Goal: Transaction & Acquisition: Purchase product/service

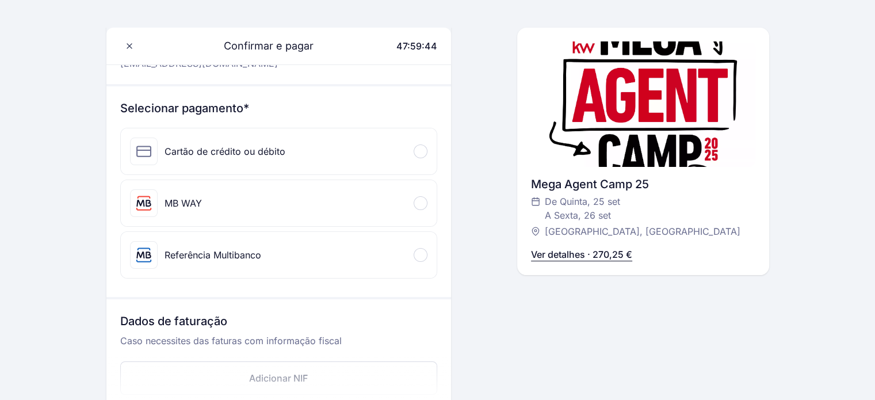
scroll to position [115, 0]
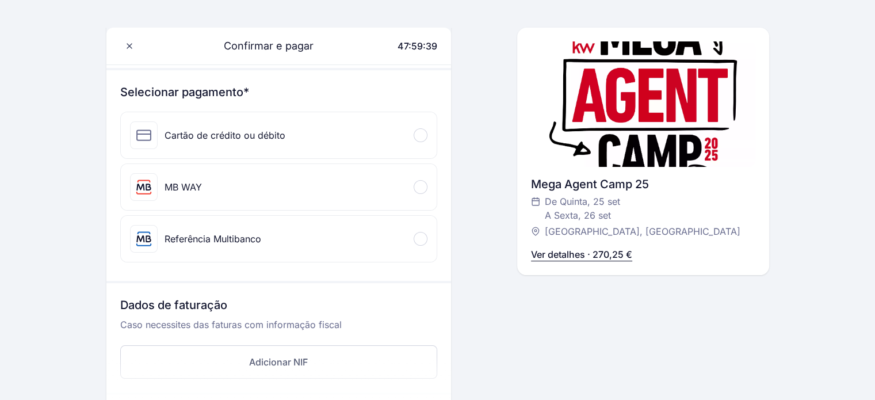
click at [423, 239] on div at bounding box center [421, 239] width 14 height 14
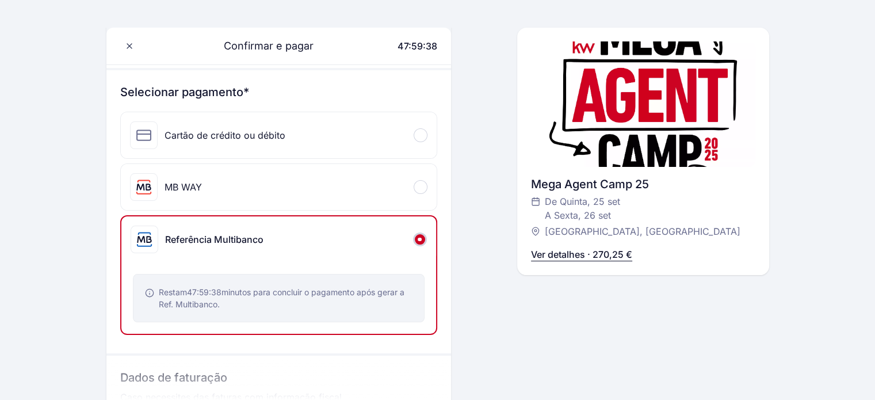
scroll to position [173, 0]
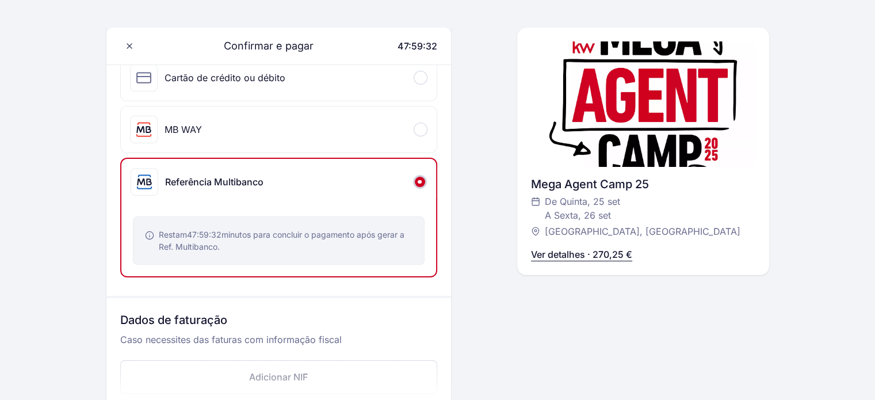
click at [419, 178] on div at bounding box center [420, 182] width 14 height 14
click at [420, 181] on span at bounding box center [419, 181] width 3 height 3
click at [421, 129] on span at bounding box center [419, 129] width 3 height 3
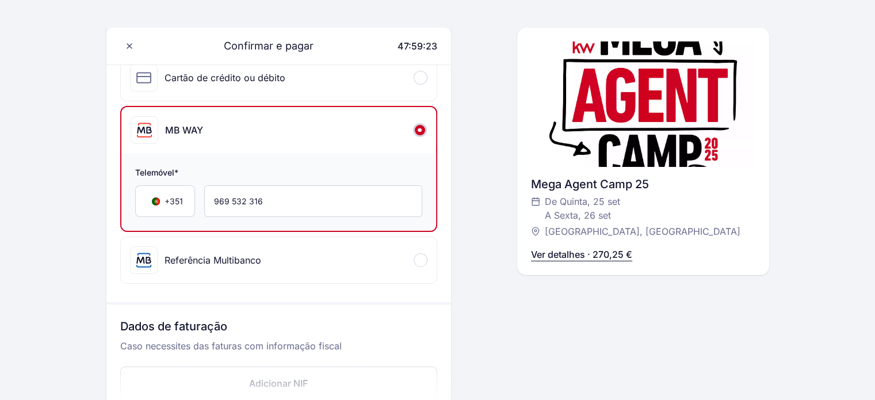
click at [422, 70] on div "Cartão de crédito ou débito" at bounding box center [279, 78] width 316 height 46
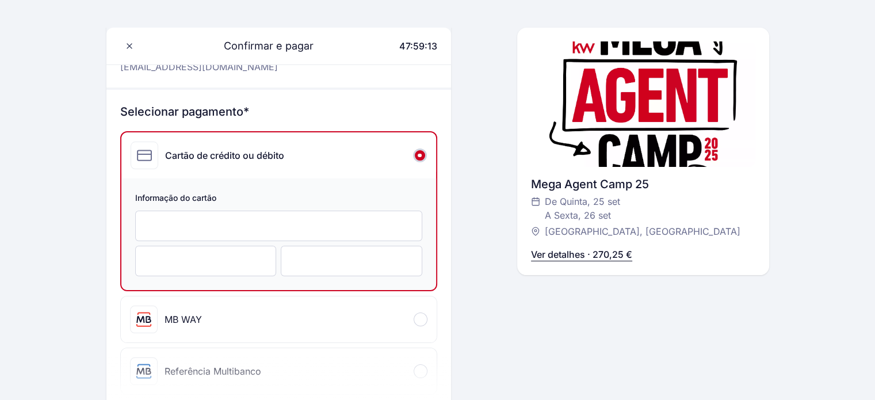
scroll to position [115, 0]
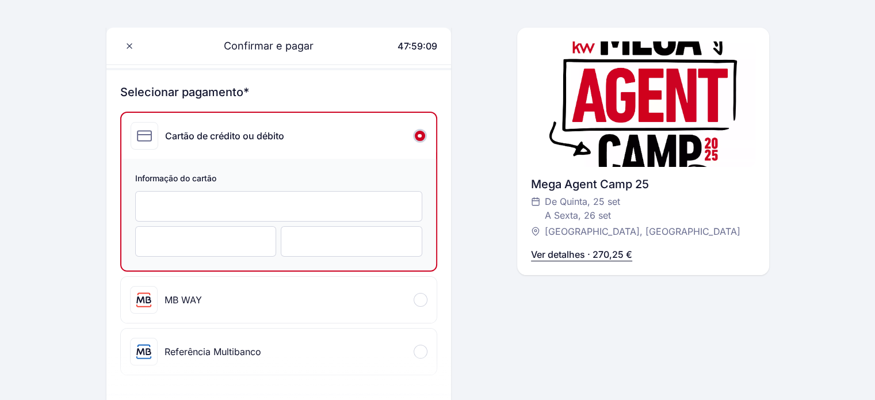
click at [421, 295] on div at bounding box center [421, 300] width 14 height 14
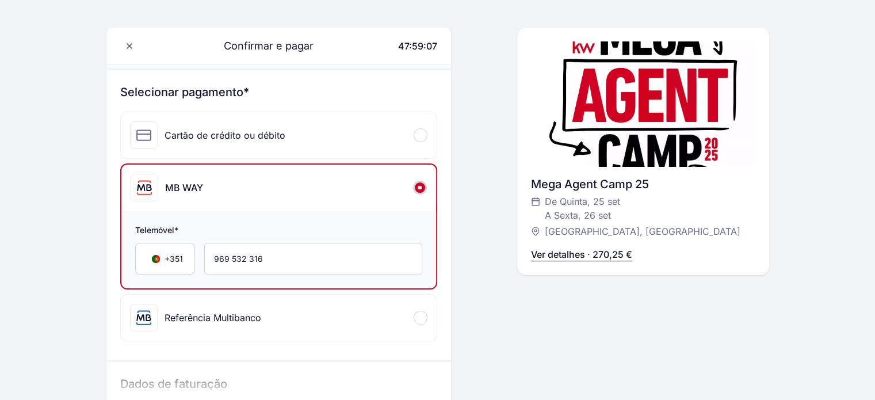
click at [318, 128] on div "Cartão de crédito ou débito" at bounding box center [279, 135] width 316 height 46
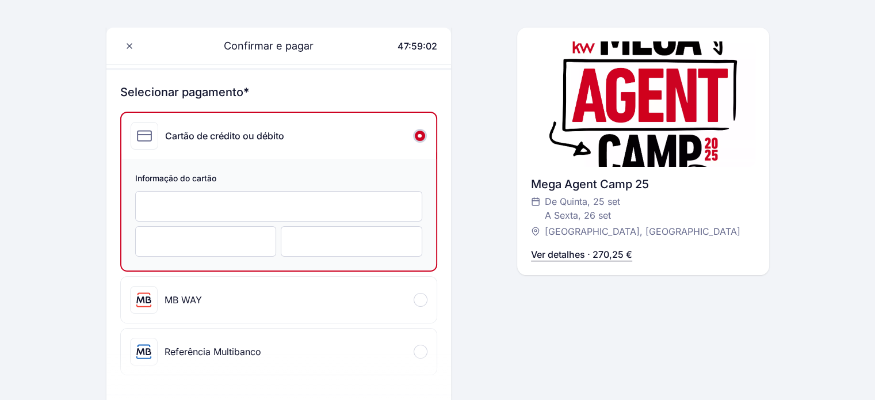
click at [306, 298] on div "MB WAY" at bounding box center [279, 300] width 316 height 46
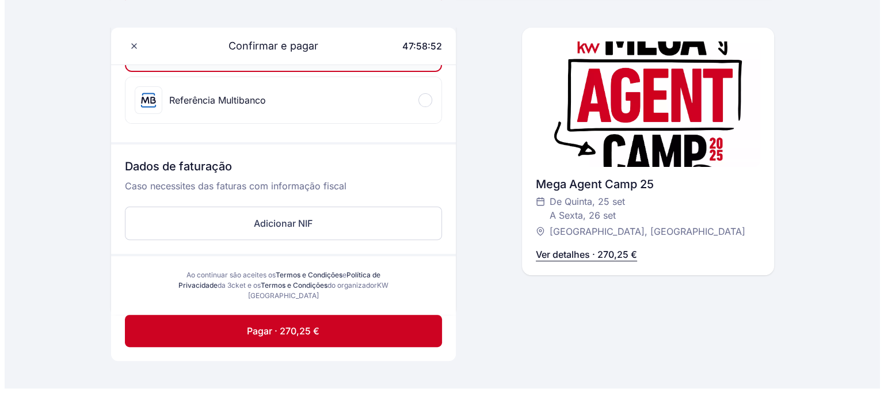
scroll to position [345, 0]
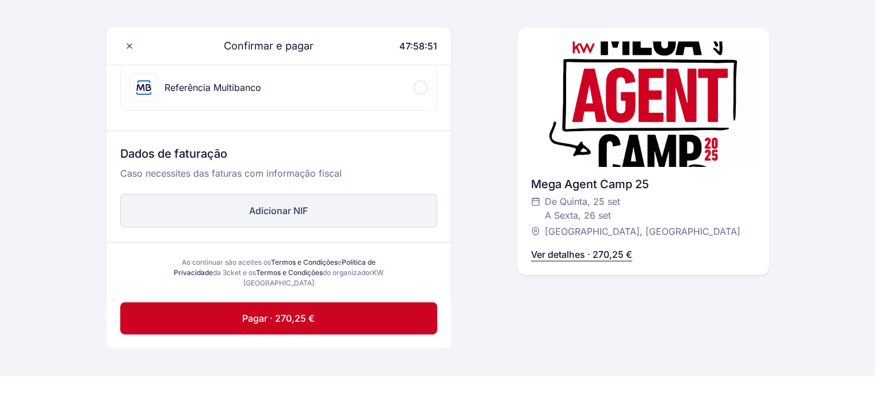
click at [337, 211] on button "Adicionar NIF" at bounding box center [278, 210] width 317 height 33
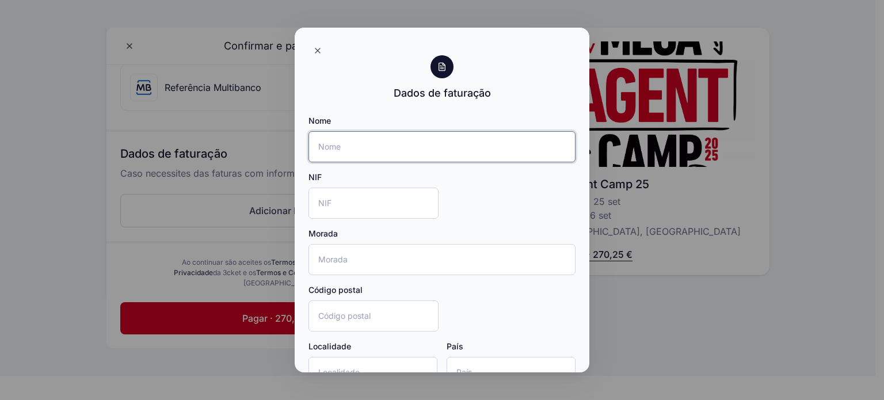
click at [368, 144] on input "Nome" at bounding box center [441, 146] width 267 height 31
type input "Resultados Extraordinários, Lda"
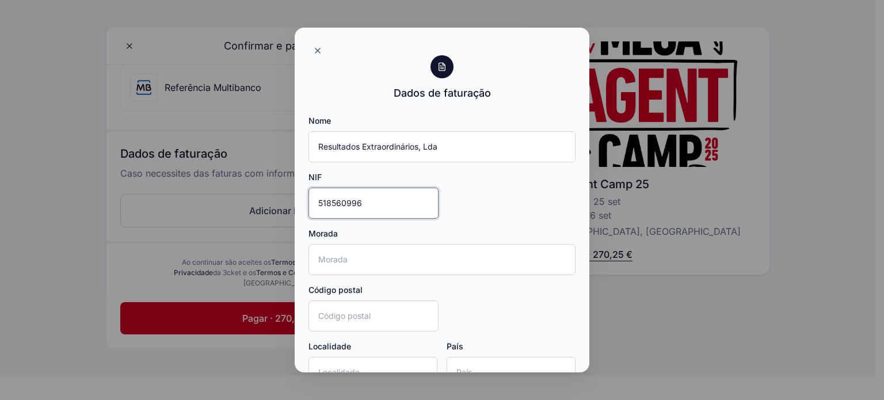
type input "518560996"
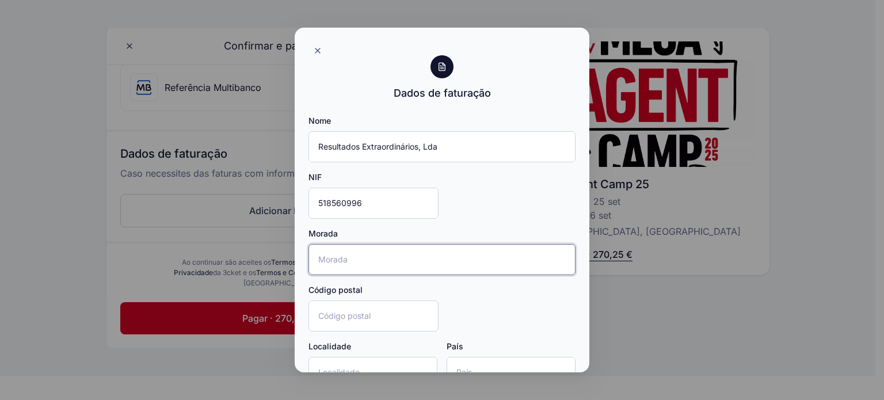
click at [354, 252] on input "Morada" at bounding box center [441, 259] width 267 height 31
type input "[GEOGRAPHIC_DATA][PERSON_NAME] 18"
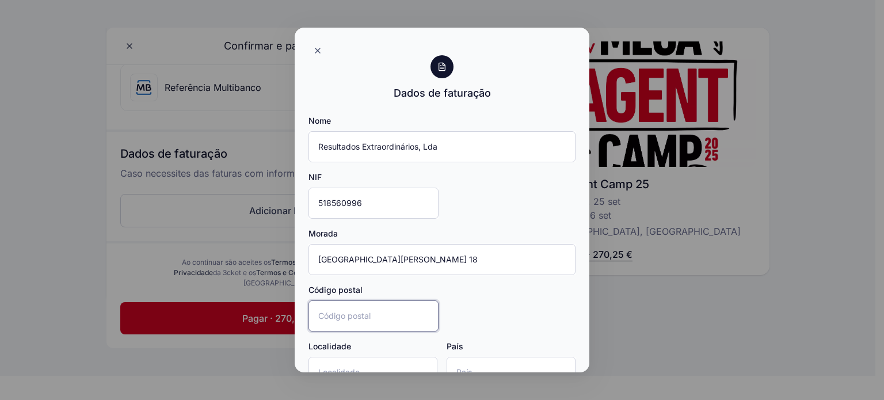
click at [391, 305] on input "Código postal" at bounding box center [373, 315] width 130 height 31
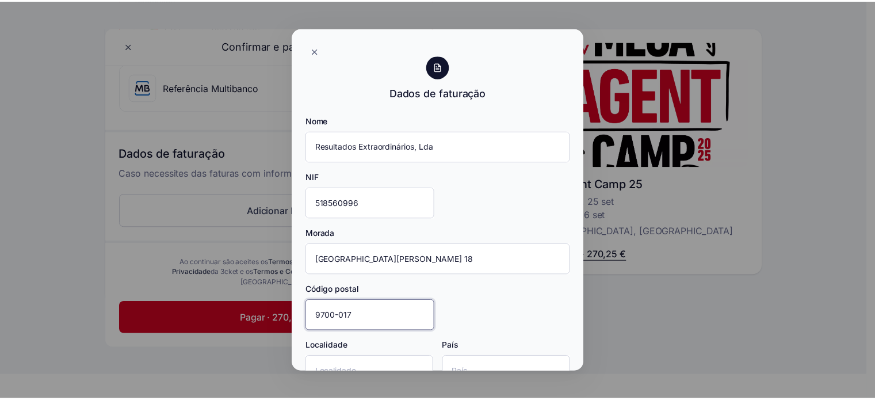
scroll to position [58, 0]
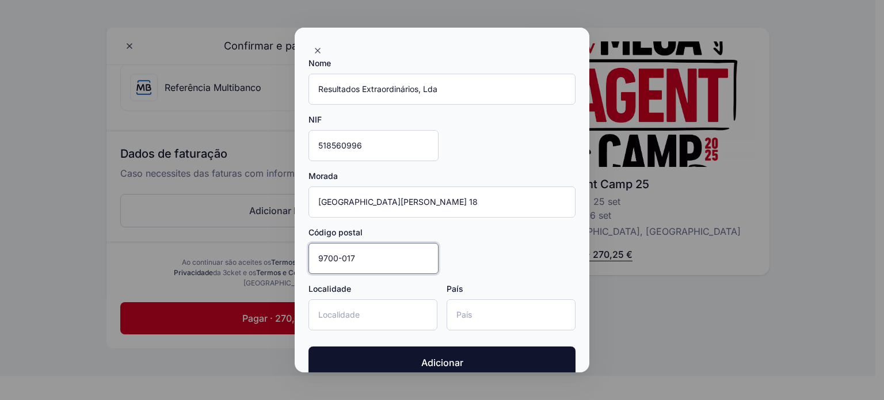
type input "9700-017"
click at [368, 319] on input "Localidade" at bounding box center [372, 314] width 129 height 31
type input "Angra do Heroismo"
click at [510, 308] on input "País" at bounding box center [510, 314] width 129 height 31
type input "Portugal"
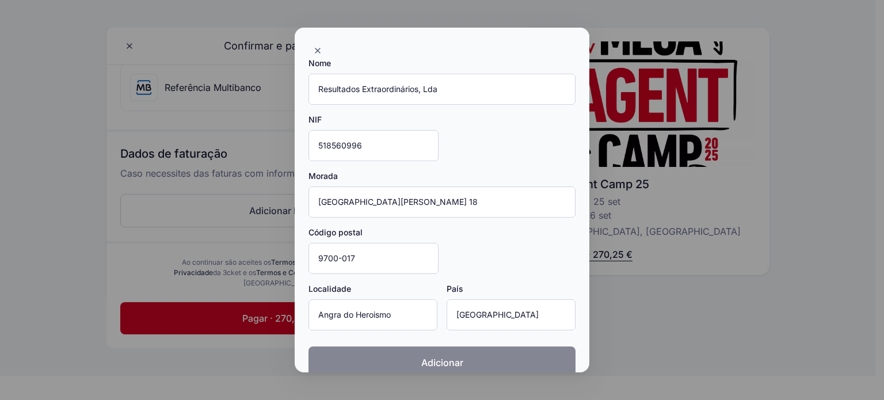
click at [494, 358] on button "Adicionar" at bounding box center [441, 362] width 267 height 32
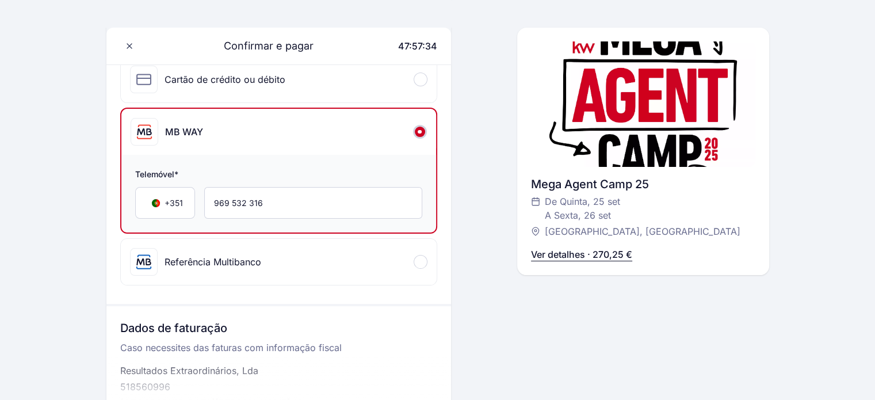
scroll to position [173, 0]
click at [276, 264] on div "Referência Multibanco" at bounding box center [279, 260] width 316 height 46
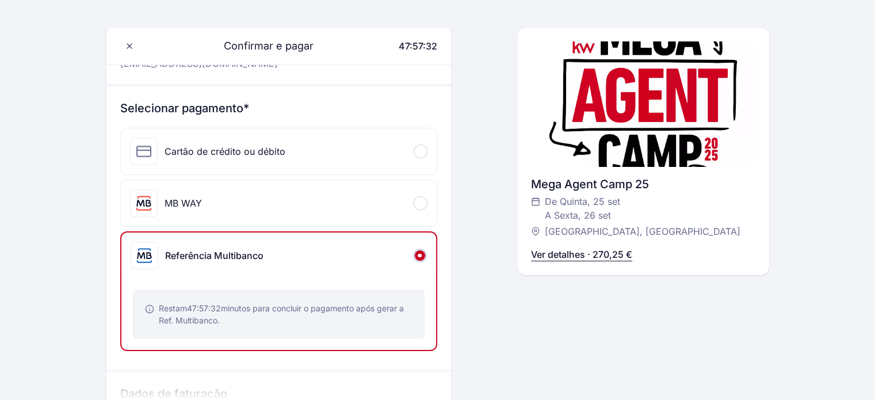
scroll to position [0, 0]
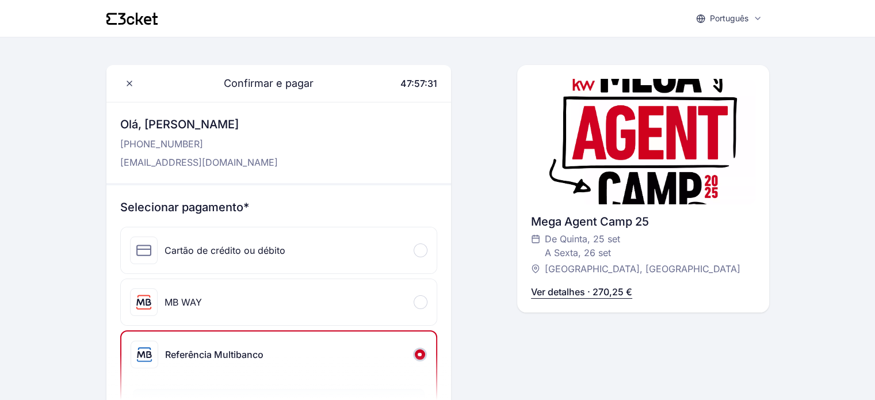
click at [339, 238] on div "Cartão de crédito ou débito" at bounding box center [279, 250] width 316 height 46
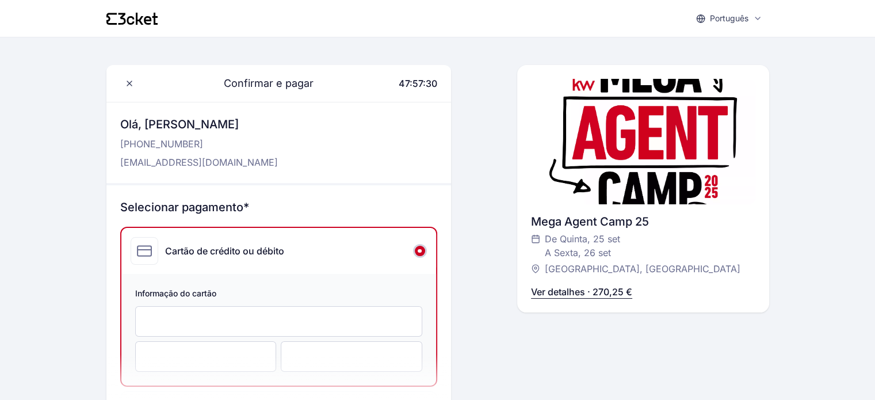
click at [297, 143] on div "Olá, Celso Aguiar +351 969 532 316 celso.aguiar@kwportugal.pt" at bounding box center [278, 142] width 345 height 81
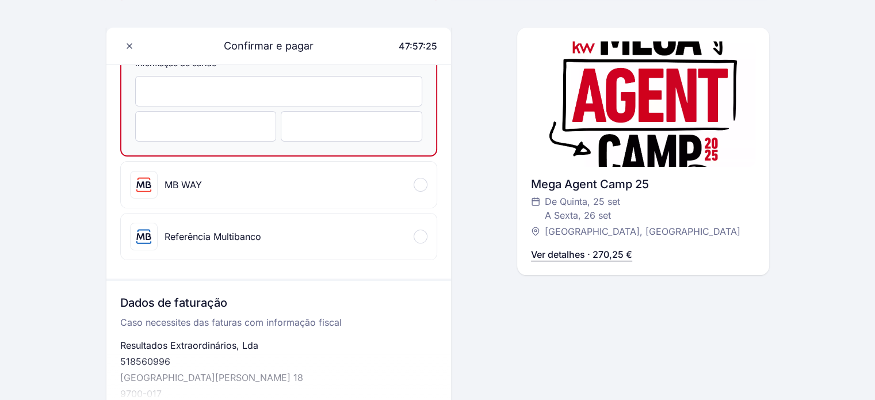
click at [385, 234] on div "Referência Multibanco" at bounding box center [279, 236] width 316 height 46
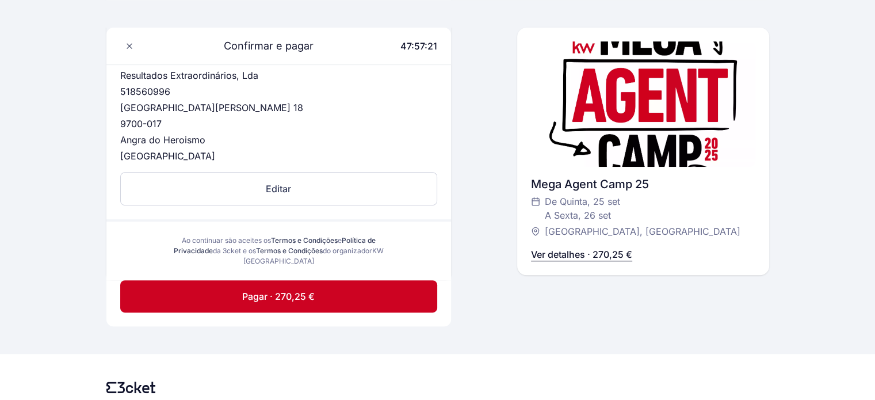
scroll to position [504, 0]
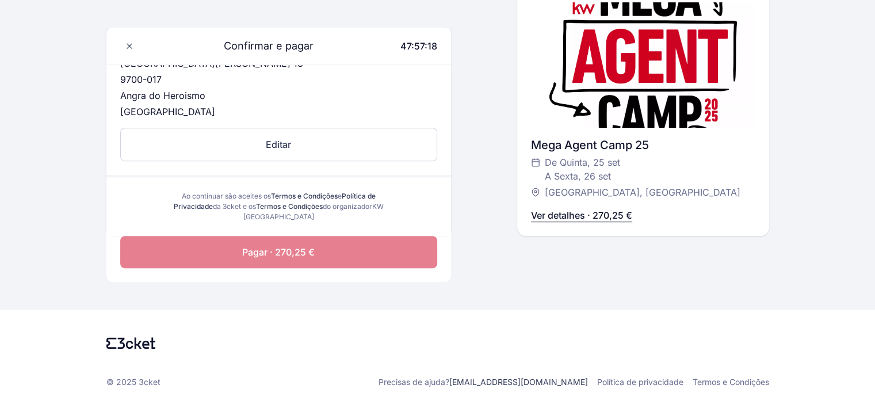
click at [319, 248] on button "Pagar · 270,25 €" at bounding box center [278, 252] width 317 height 32
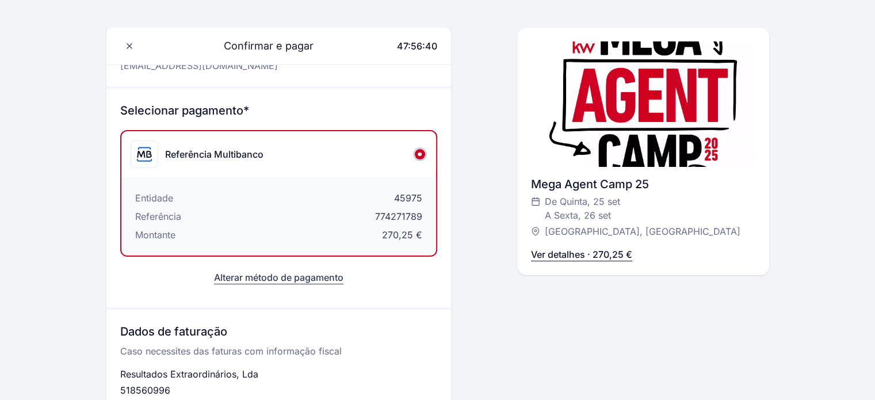
scroll to position [0, 0]
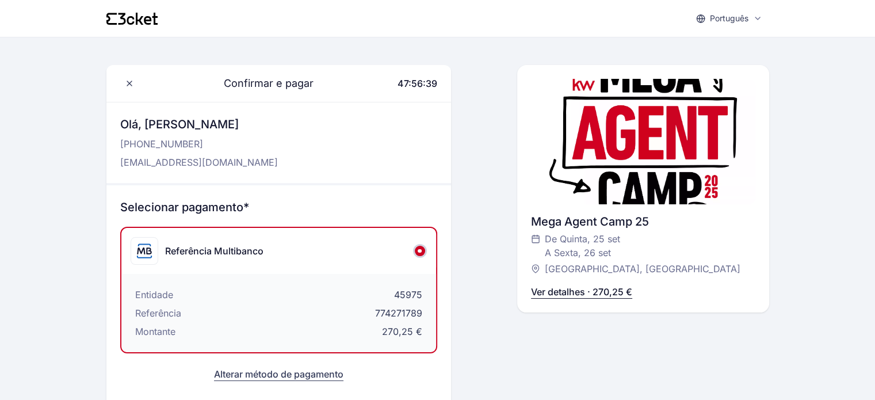
click at [276, 80] on span "Confirmar e pagar" at bounding box center [262, 83] width 104 height 16
click at [360, 75] on div "Confirmar e pagar 47:56:39" at bounding box center [278, 83] width 345 height 37
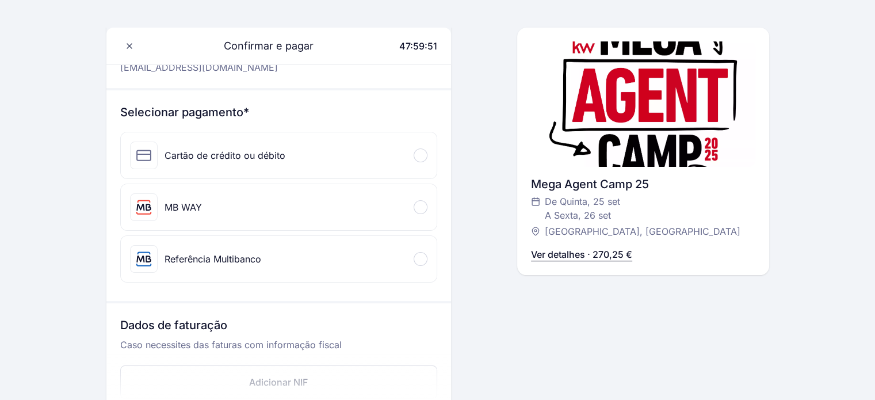
scroll to position [115, 0]
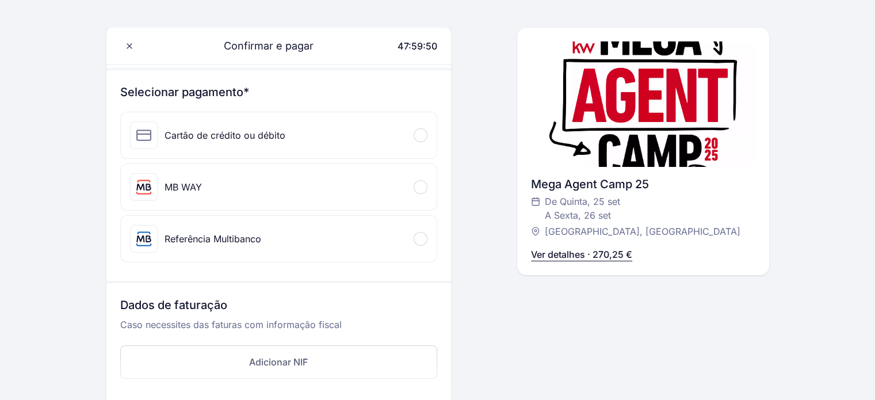
click at [421, 237] on span at bounding box center [419, 238] width 3 height 3
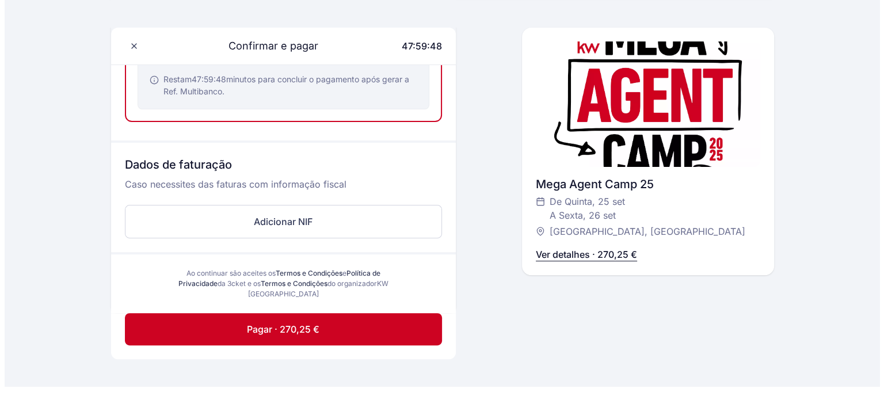
scroll to position [345, 0]
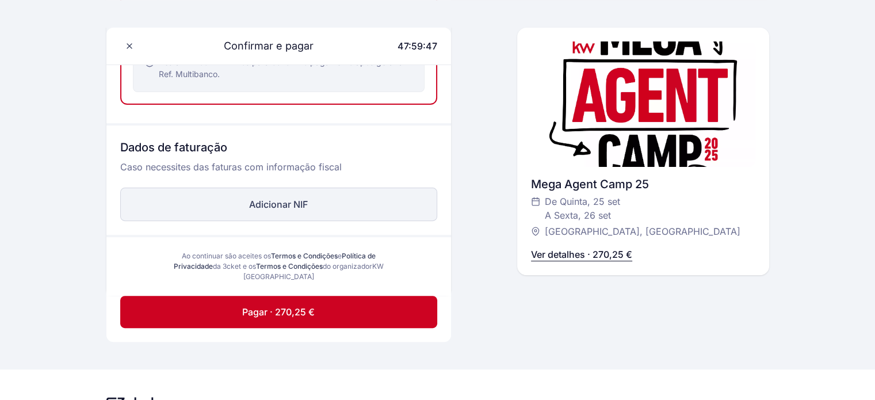
click at [278, 202] on button "Adicionar NIF" at bounding box center [278, 204] width 317 height 33
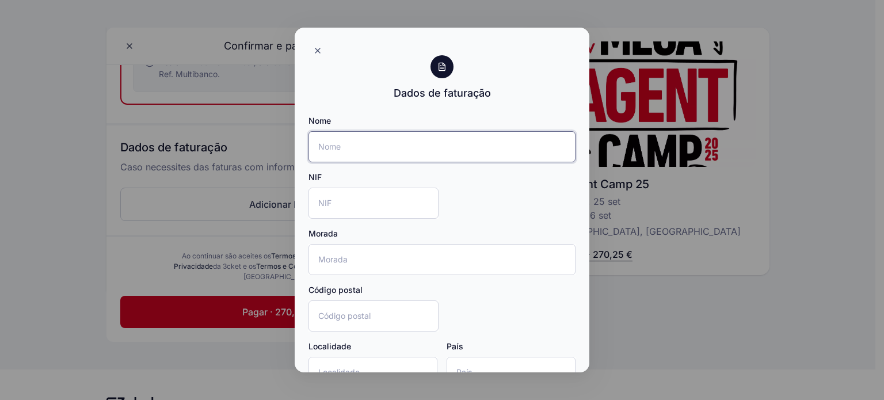
click at [364, 151] on input "Nome" at bounding box center [441, 146] width 267 height 31
type input "Resultados Extraordinários, Lda"
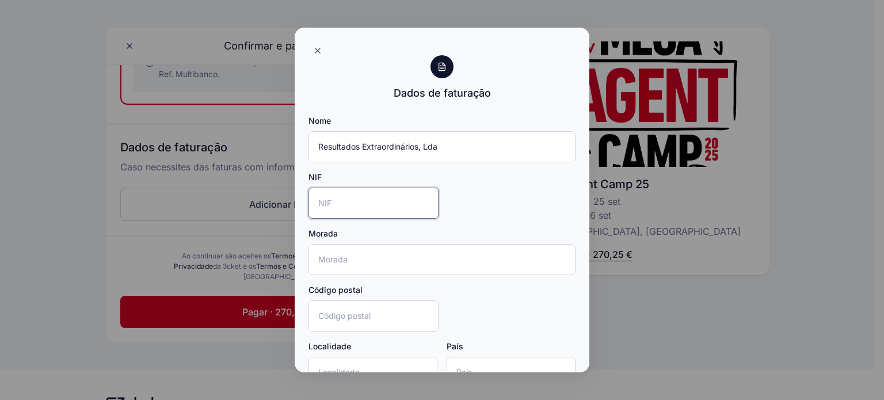
click at [360, 216] on input "NIF" at bounding box center [373, 203] width 130 height 31
type input "518560996"
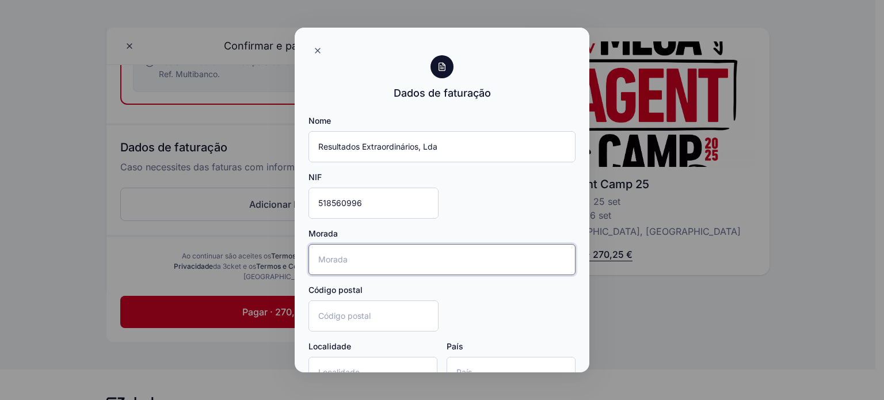
click at [351, 264] on input "Morada" at bounding box center [441, 259] width 267 height 31
type input "[GEOGRAPHIC_DATA][PERSON_NAME] 18"
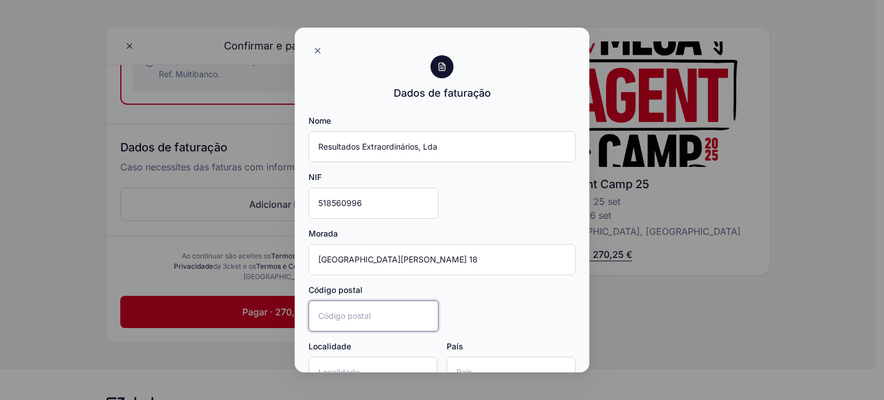
click at [378, 312] on input "Código postal" at bounding box center [373, 315] width 130 height 31
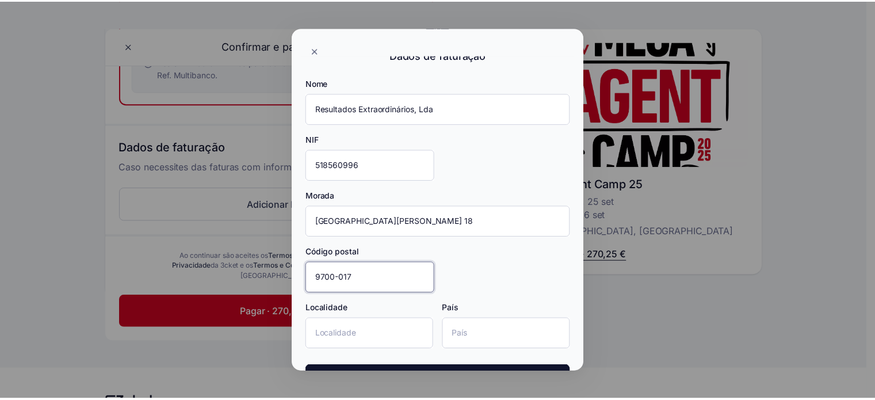
scroll to position [76, 0]
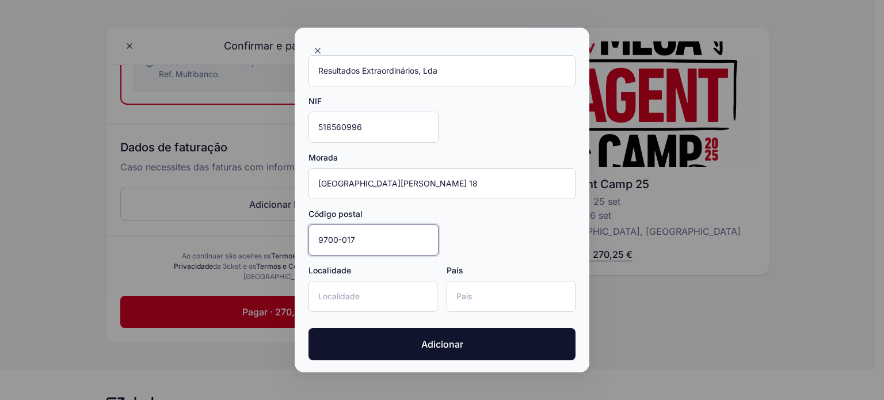
type input "9700-017"
click at [365, 324] on div "Adicionar" at bounding box center [441, 340] width 267 height 39
click at [363, 297] on input "Localidade" at bounding box center [372, 296] width 129 height 31
type input "Angra do Heroismo"
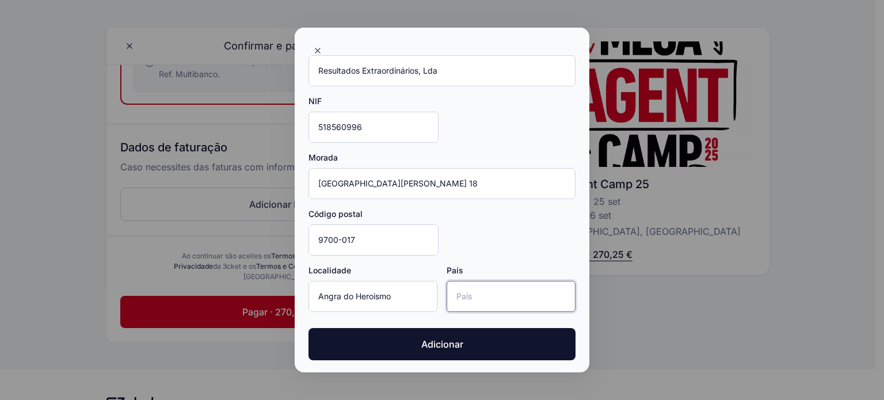
click at [487, 289] on input "País" at bounding box center [510, 296] width 129 height 31
type input "t"
type input "[GEOGRAPHIC_DATA]"
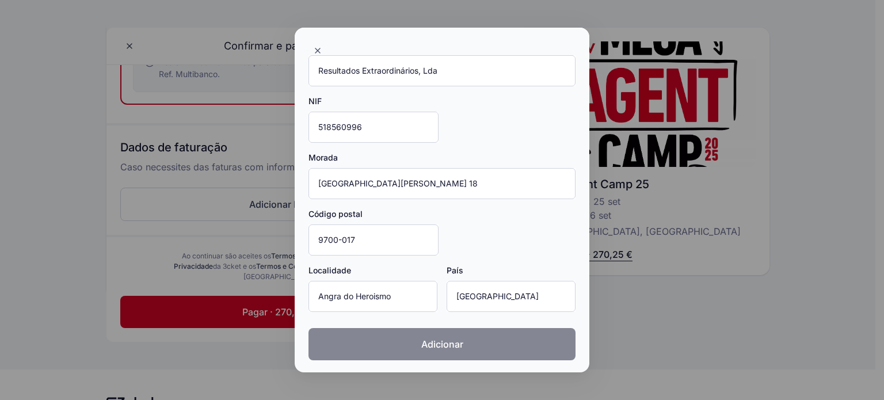
click at [506, 338] on button "Adicionar" at bounding box center [441, 344] width 267 height 32
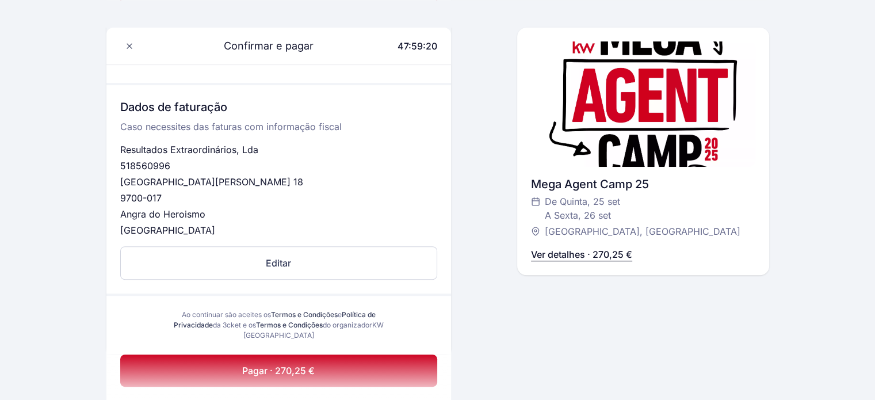
scroll to position [460, 0]
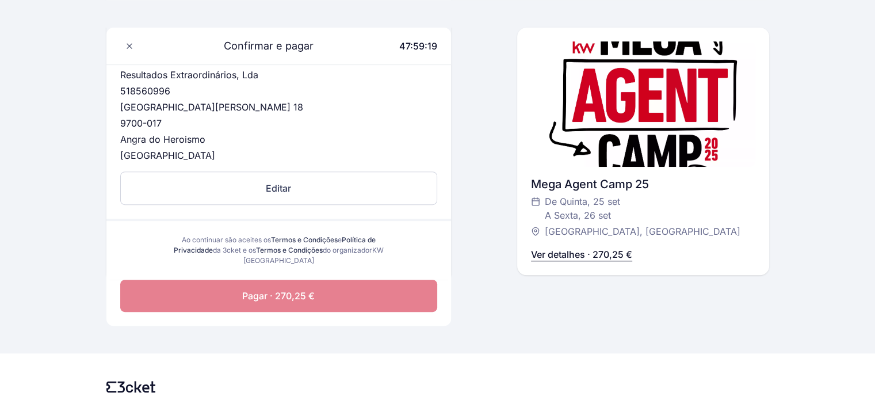
click at [312, 289] on span "Pagar · 270,25 €" at bounding box center [278, 296] width 72 height 14
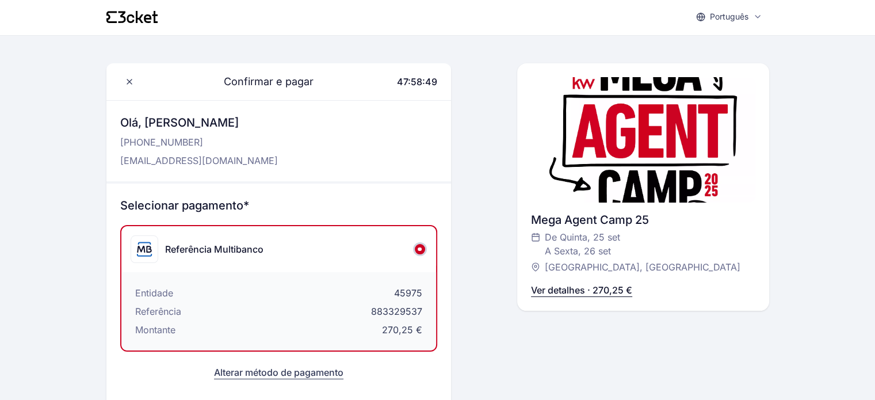
scroll to position [0, 0]
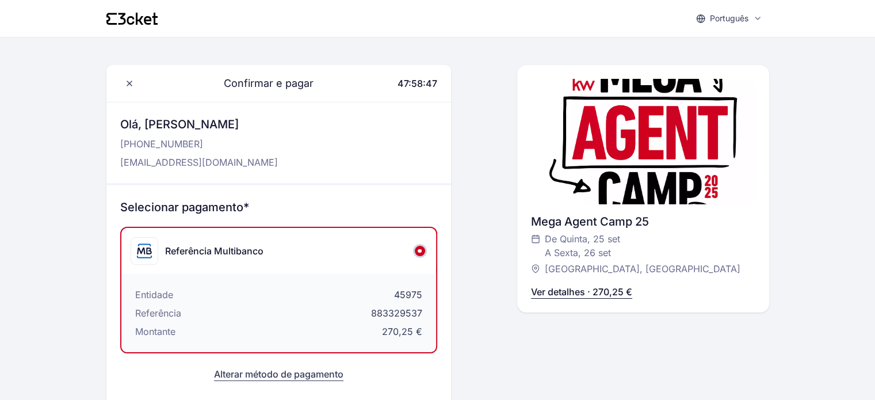
click at [383, 394] on div "Selecionar pagamento* Referência Multibanco Entidade 45975 Referência 883329537…" at bounding box center [278, 294] width 345 height 219
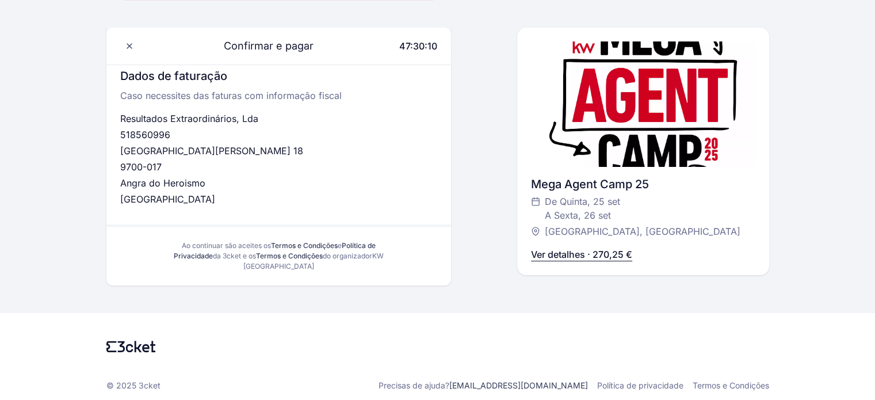
scroll to position [357, 0]
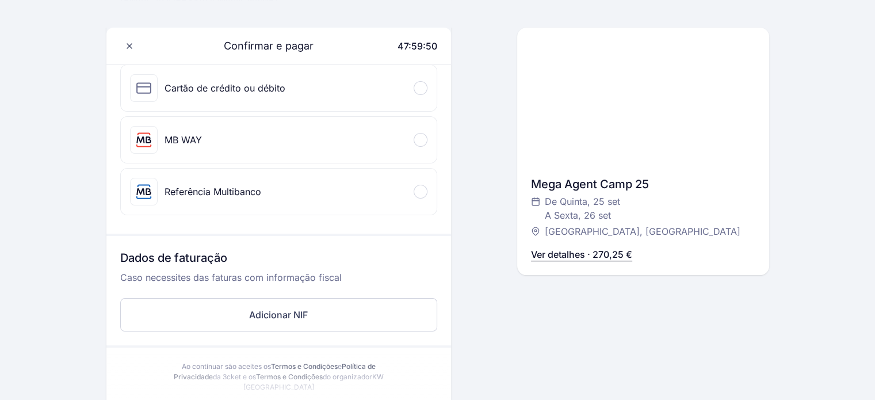
scroll to position [173, 0]
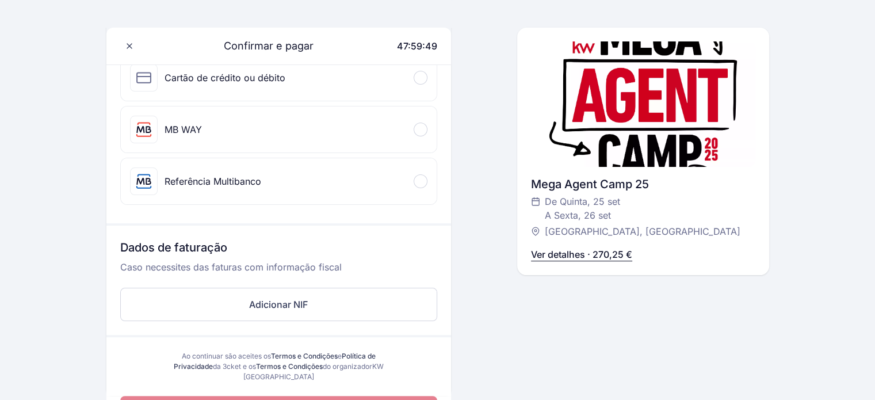
click at [423, 177] on div at bounding box center [421, 181] width 14 height 14
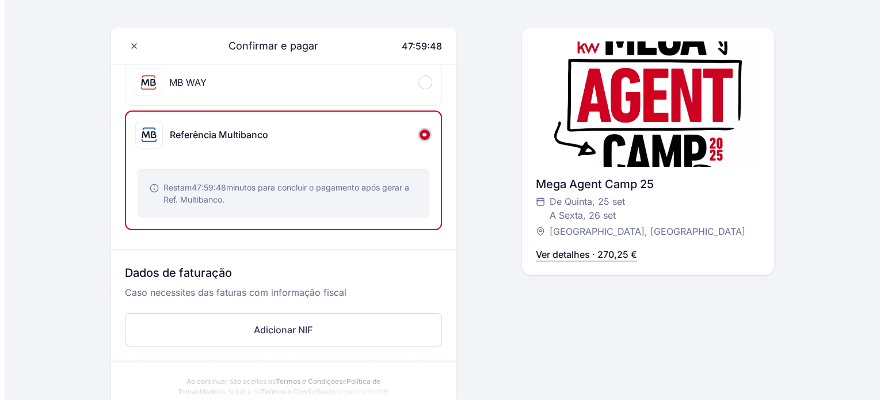
scroll to position [288, 0]
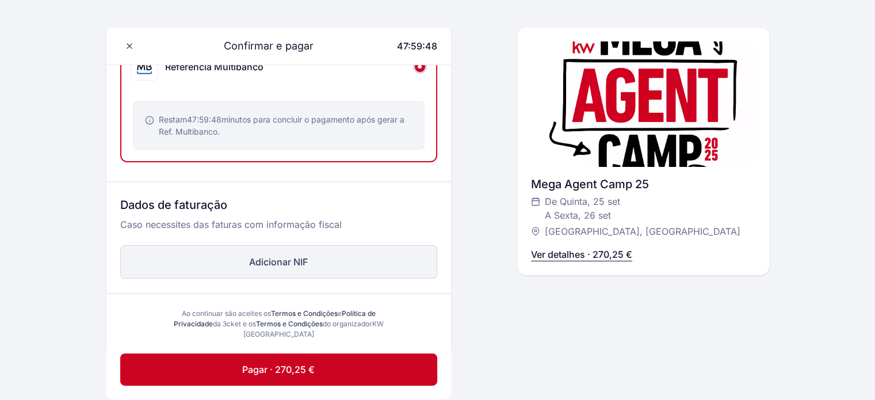
click at [301, 262] on button "Adicionar NIF" at bounding box center [278, 261] width 317 height 33
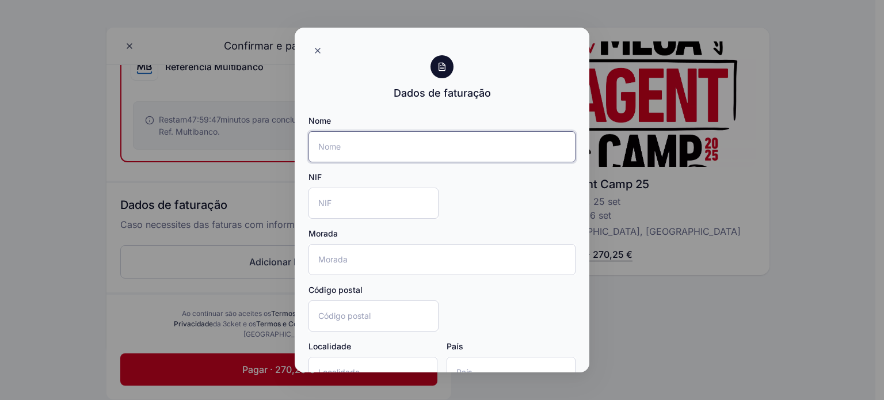
click at [343, 144] on input "Nome" at bounding box center [441, 146] width 267 height 31
type input "Resultados Extraordinários, Lda"
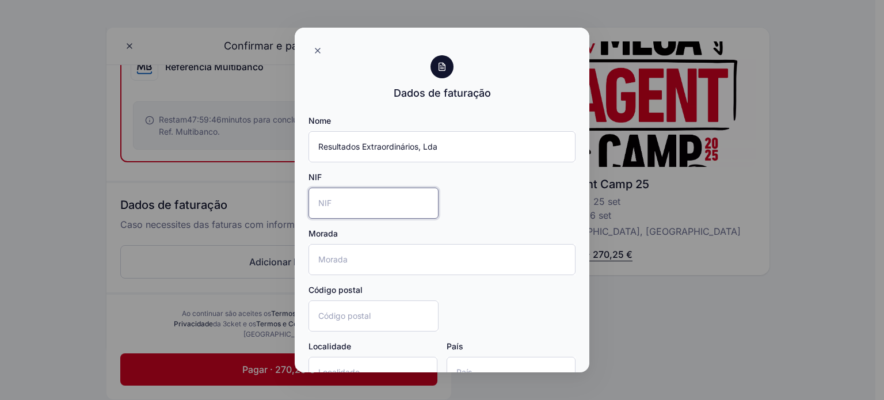
click at [351, 198] on input "NIF" at bounding box center [373, 203] width 130 height 31
type input "518560996"
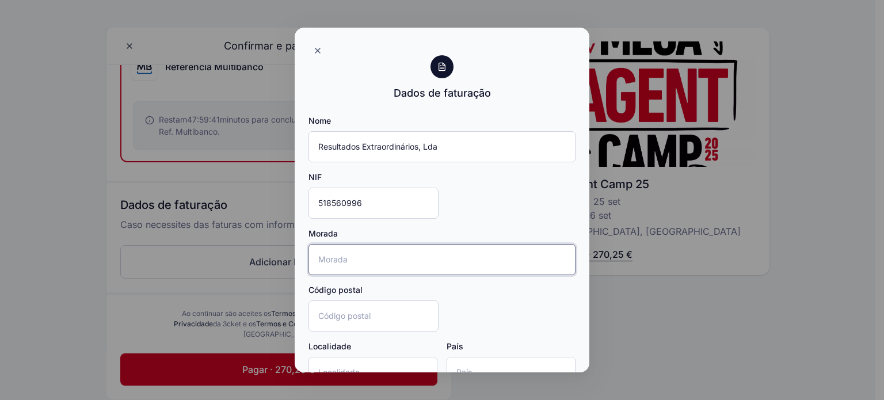
click at [349, 269] on input "Morada" at bounding box center [441, 259] width 267 height 31
type input "[GEOGRAPHIC_DATA][PERSON_NAME] 18"
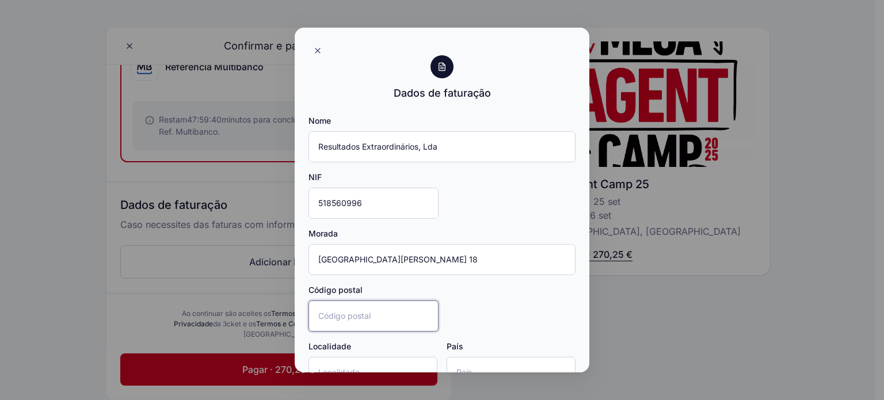
click at [359, 310] on input "Código postal" at bounding box center [373, 315] width 130 height 31
type input "9700-017"
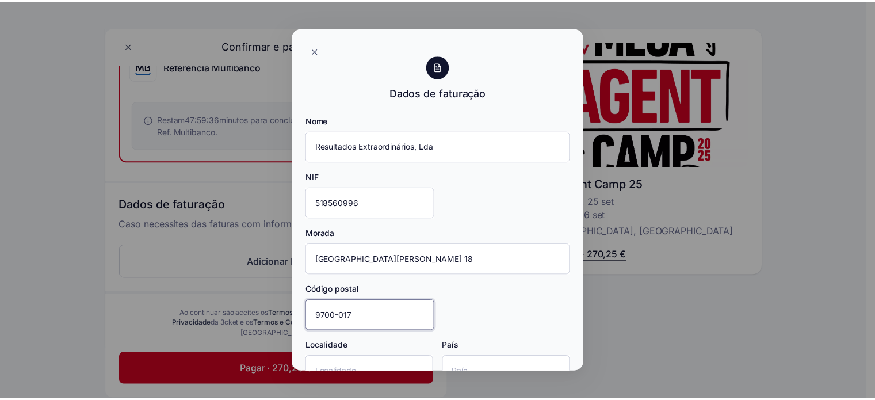
scroll to position [58, 0]
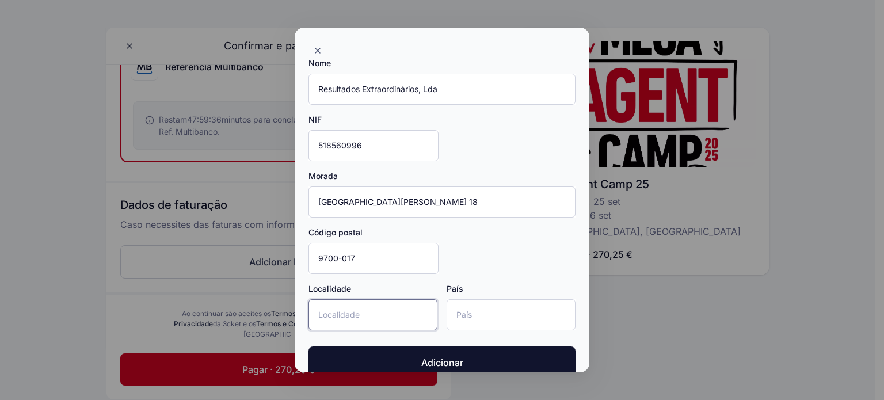
click at [379, 318] on input "Localidade" at bounding box center [372, 314] width 129 height 31
type input "an"
click at [491, 322] on input "País" at bounding box center [510, 314] width 129 height 31
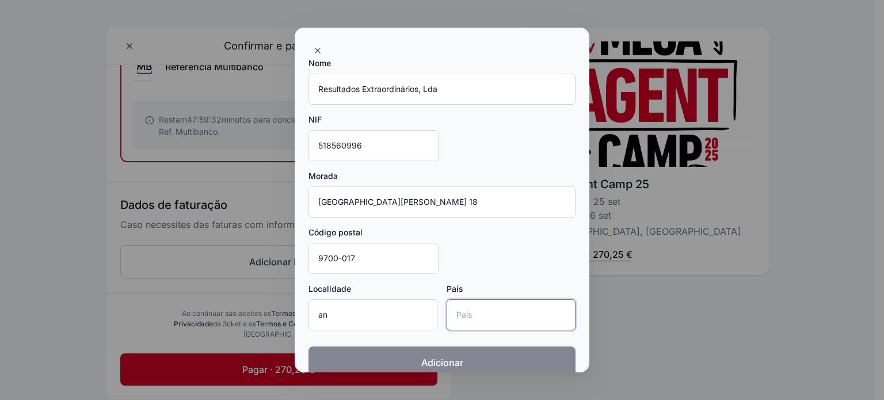
type input "[GEOGRAPHIC_DATA]"
click at [468, 361] on button "Adicionar" at bounding box center [441, 362] width 267 height 32
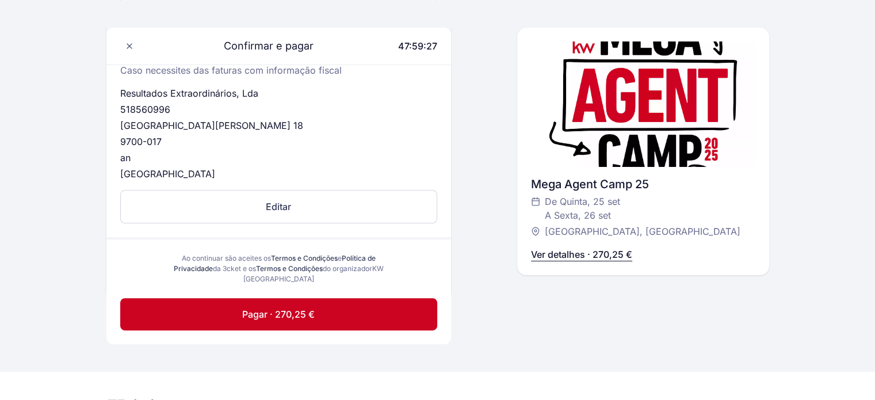
scroll to position [504, 0]
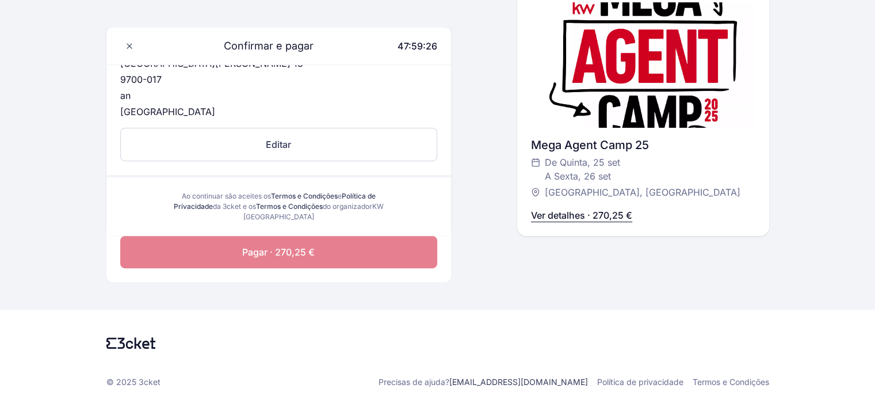
click at [312, 253] on span "Pagar · 270,25 €" at bounding box center [278, 252] width 72 height 14
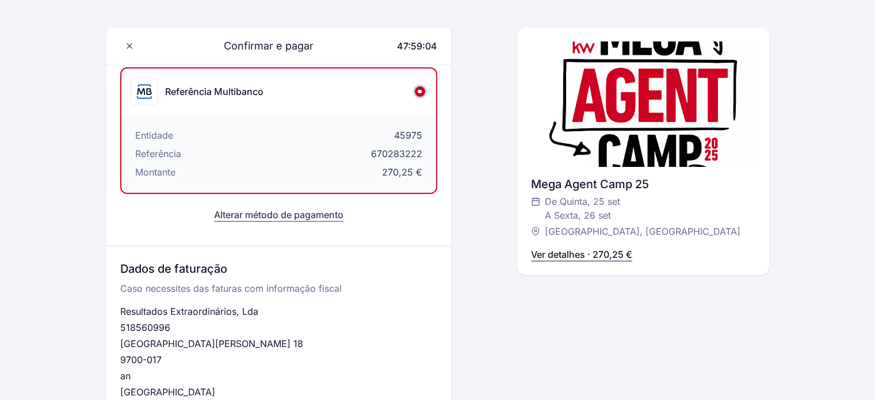
scroll to position [0, 0]
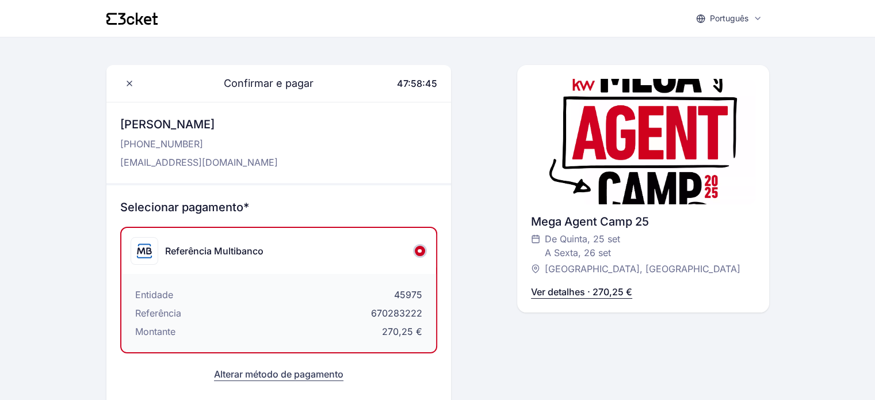
click at [335, 264] on div "Referência Multibanco" at bounding box center [278, 251] width 315 height 46
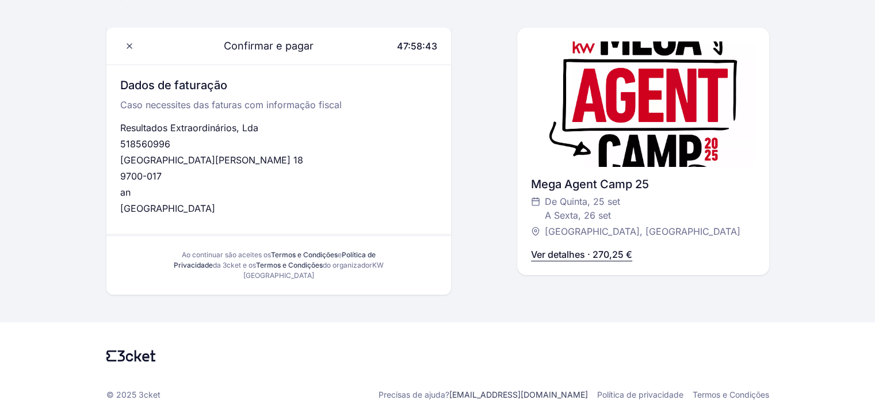
scroll to position [357, 0]
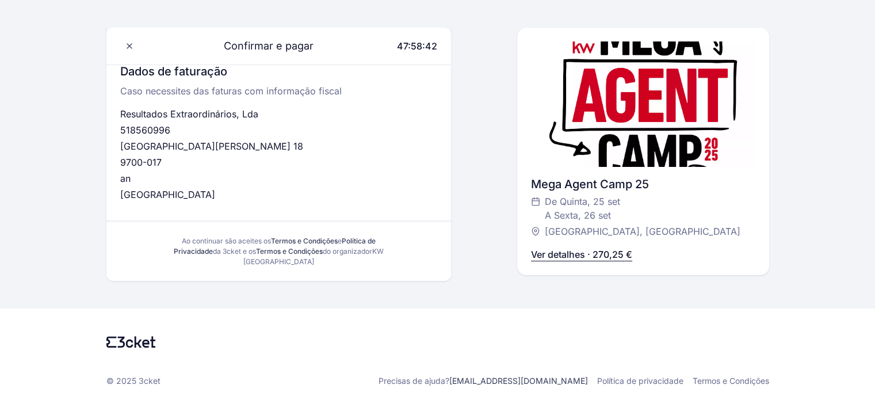
click at [400, 146] on p "[GEOGRAPHIC_DATA][PERSON_NAME] 18" at bounding box center [278, 146] width 317 height 14
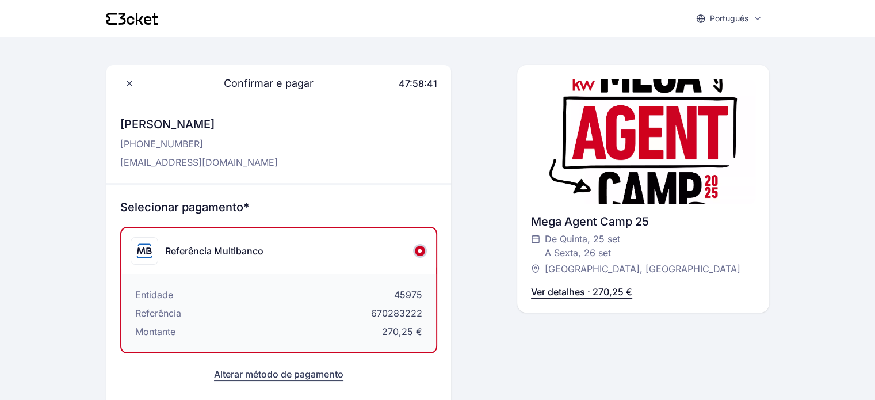
scroll to position [0, 0]
click at [355, 301] on div "Entidade 45975 Referência 670283222 Montante 270,25 €" at bounding box center [278, 313] width 315 height 78
click at [288, 85] on span "Confirmar e pagar" at bounding box center [262, 83] width 104 height 16
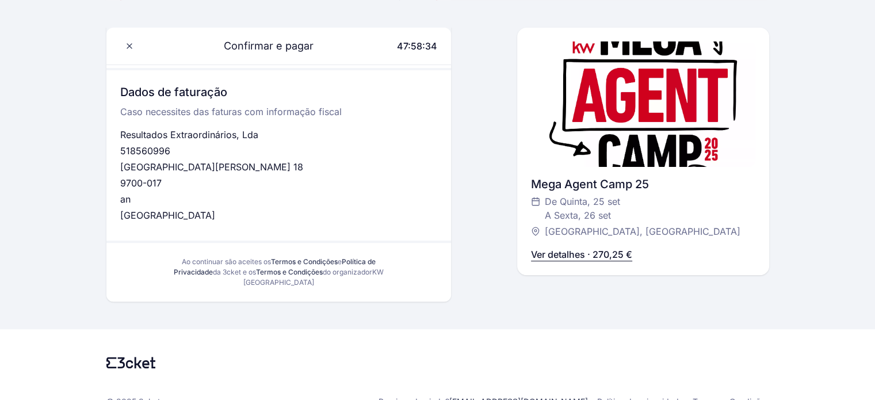
scroll to position [357, 0]
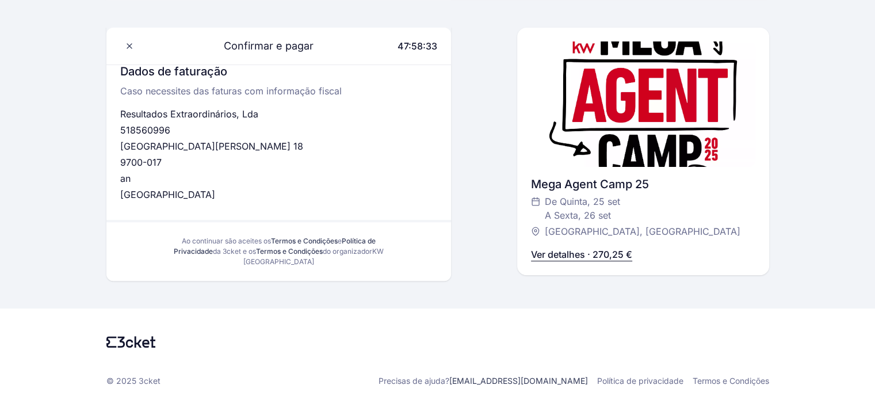
click at [315, 277] on div "Ao continuar são aceites os Termos e Condições e Política de Privacidade da 3ck…" at bounding box center [278, 251] width 345 height 59
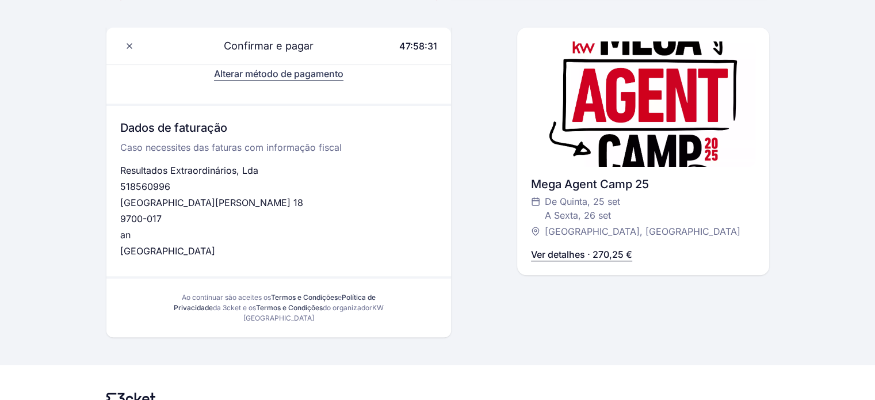
scroll to position [299, 0]
drag, startPoint x: 585, startPoint y: 247, endPoint x: 582, endPoint y: 253, distance: 6.4
click at [582, 253] on p "Ver detalhes · 270,25 €" at bounding box center [581, 254] width 101 height 14
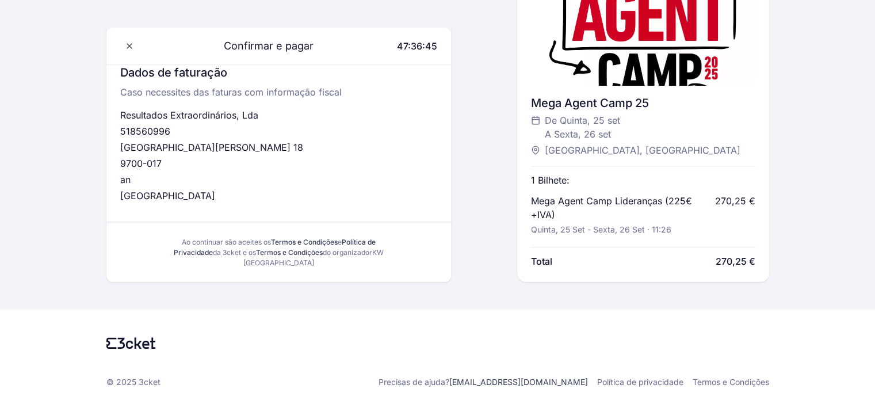
scroll to position [0, 0]
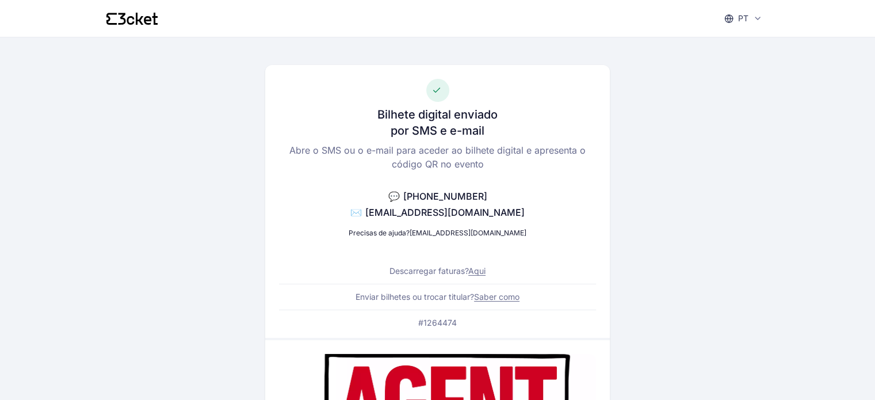
click at [484, 269] on link "Aqui" at bounding box center [476, 271] width 17 height 10
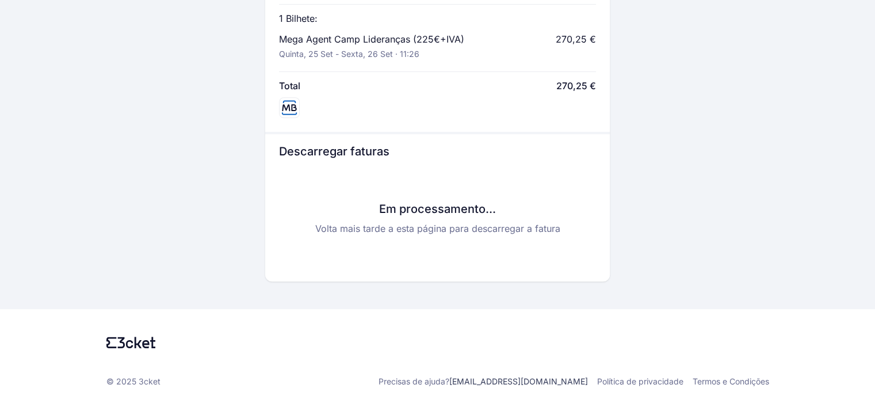
click at [399, 196] on div "Em processamento... Volta mais tarde a esta página para descarregar a fatura" at bounding box center [437, 218] width 317 height 99
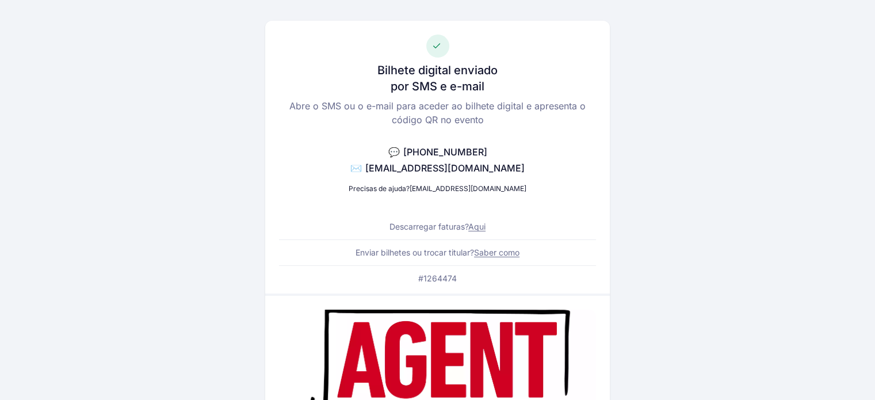
scroll to position [58, 0]
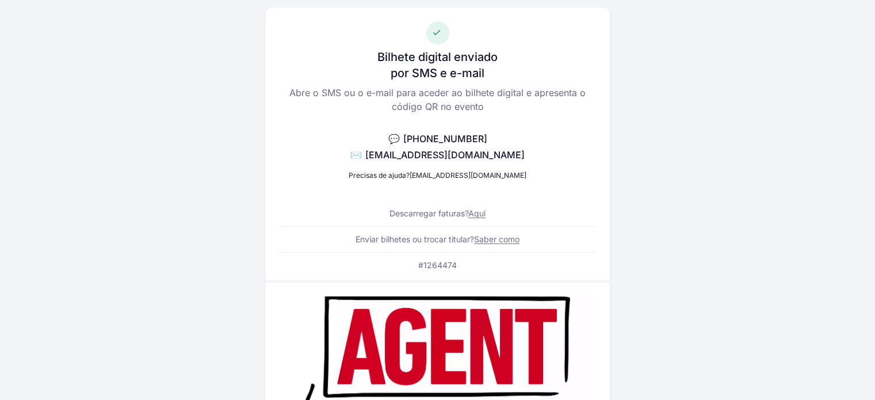
click at [483, 211] on link "Aqui" at bounding box center [476, 213] width 17 height 10
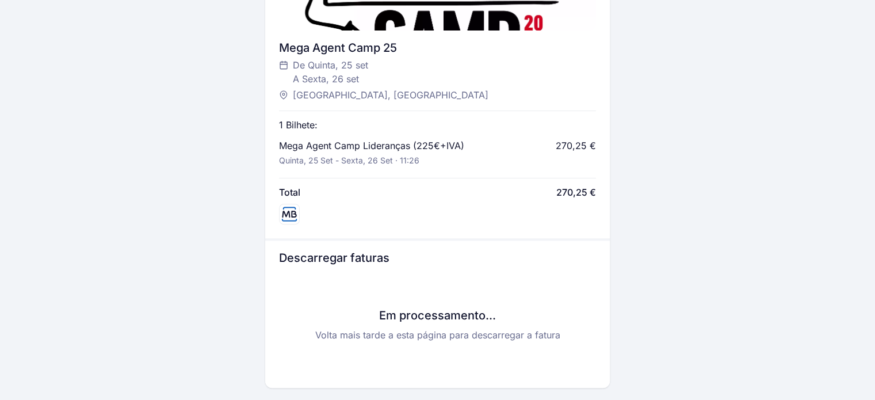
scroll to position [555, 0]
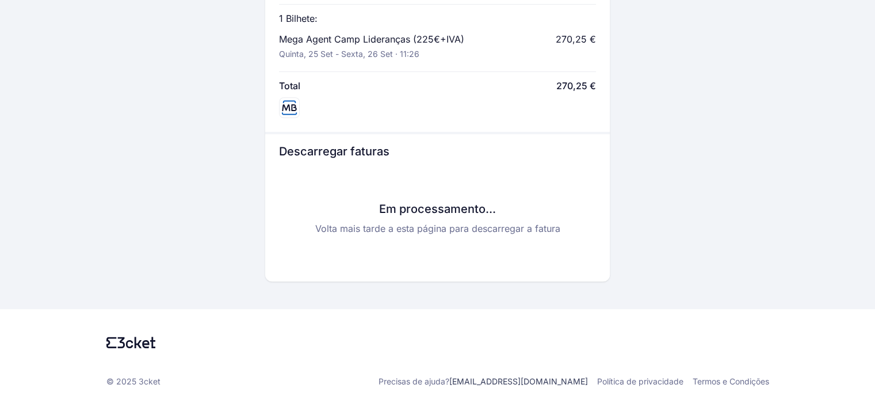
click at [603, 162] on div "Descarregar faturas Em processamento... Volta mais tarde a esta página para des…" at bounding box center [437, 207] width 345 height 147
click at [486, 195] on div "Em processamento... Volta mais tarde a esta página para descarregar a fatura" at bounding box center [437, 218] width 317 height 99
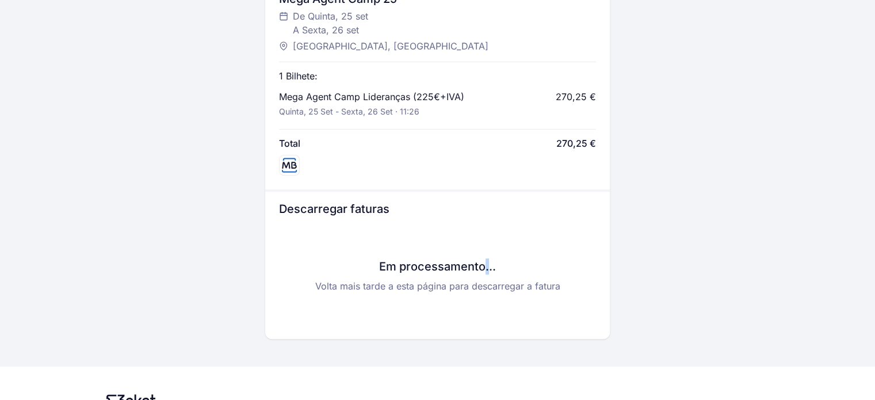
click at [486, 266] on h3 "Em processamento..." at bounding box center [437, 266] width 317 height 16
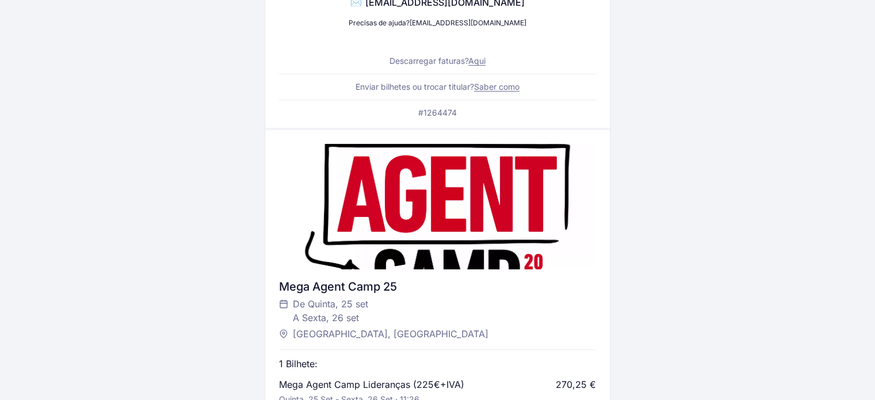
scroll to position [0, 0]
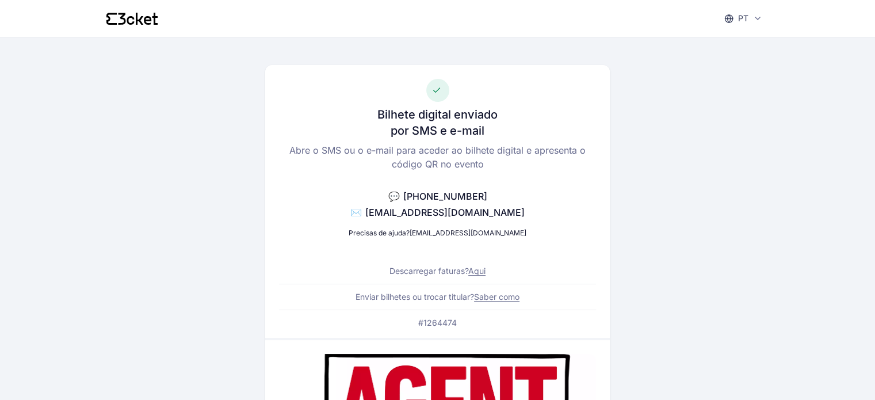
click at [481, 269] on link "Aqui" at bounding box center [476, 271] width 17 height 10
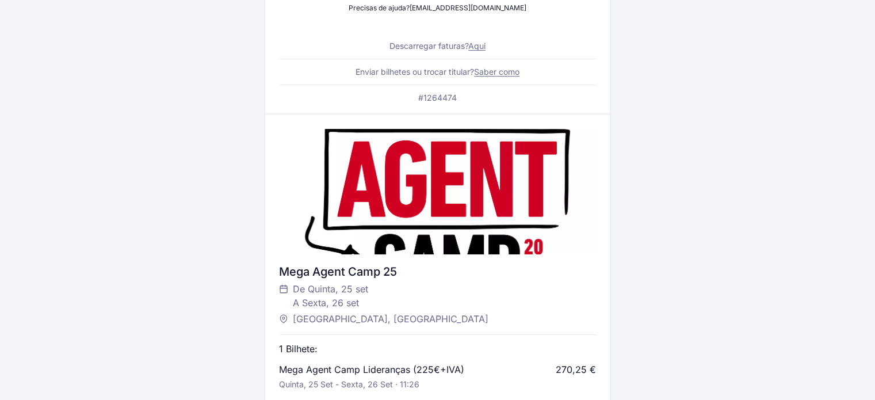
scroll to position [152, 0]
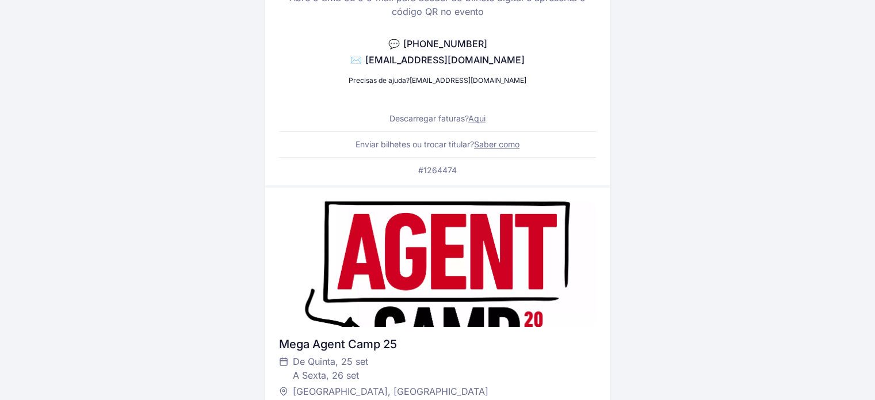
click at [483, 117] on link "Aqui" at bounding box center [476, 118] width 17 height 10
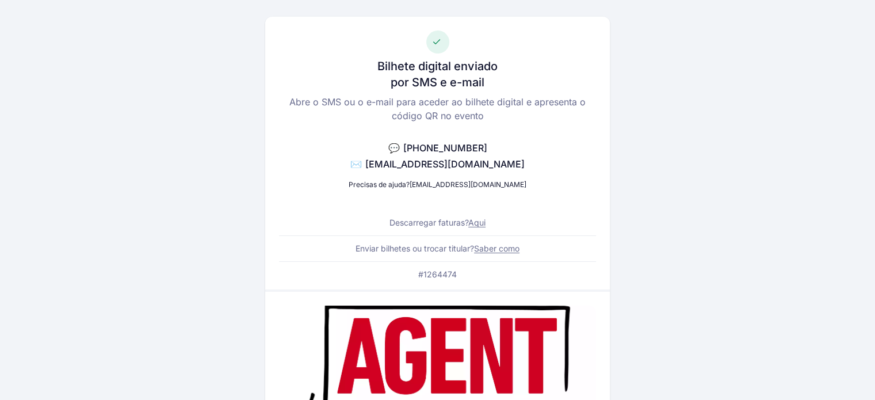
scroll to position [0, 0]
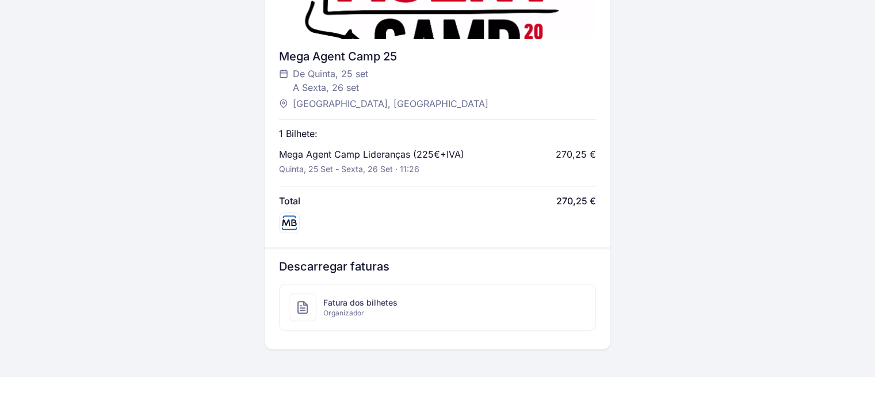
scroll to position [508, 0]
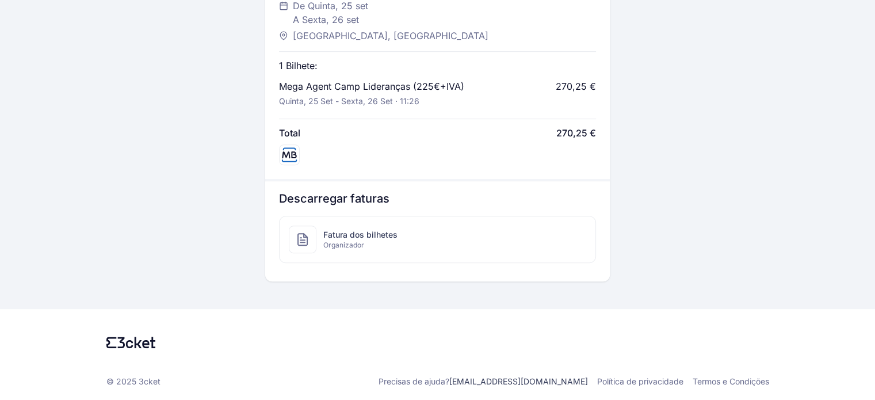
click at [353, 243] on span "Organizador" at bounding box center [360, 244] width 74 height 9
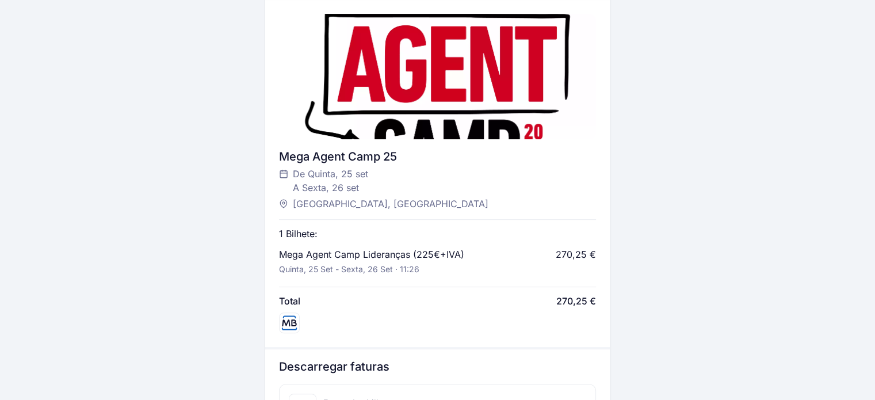
scroll to position [508, 0]
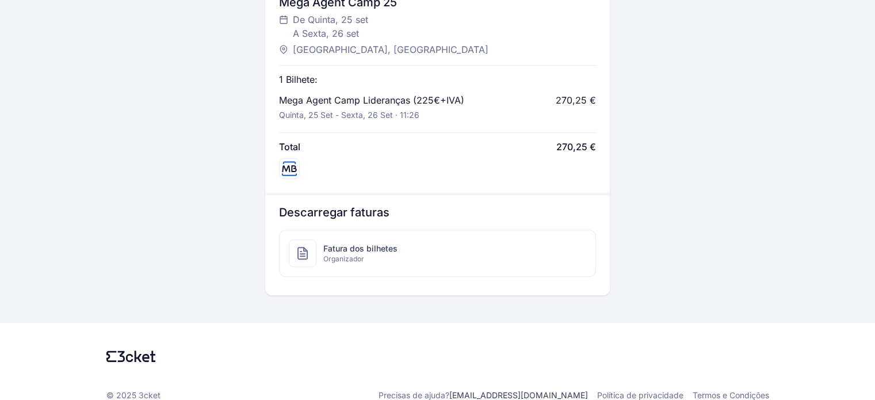
click at [359, 243] on span "Fatura dos bilhetes" at bounding box center [360, 249] width 74 height 12
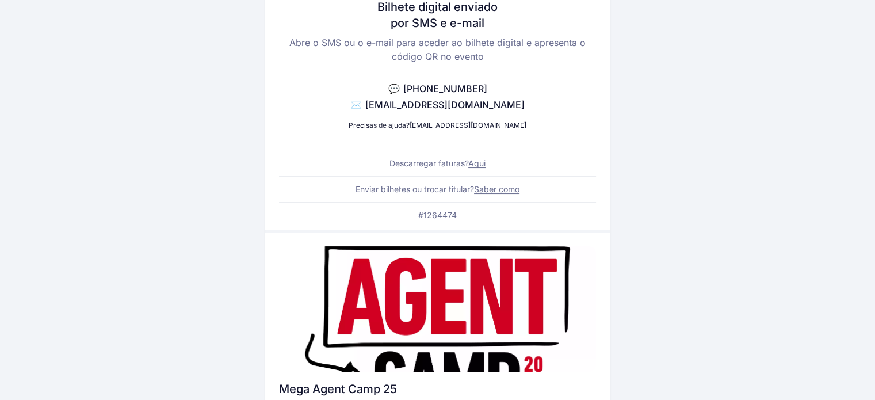
scroll to position [95, 0]
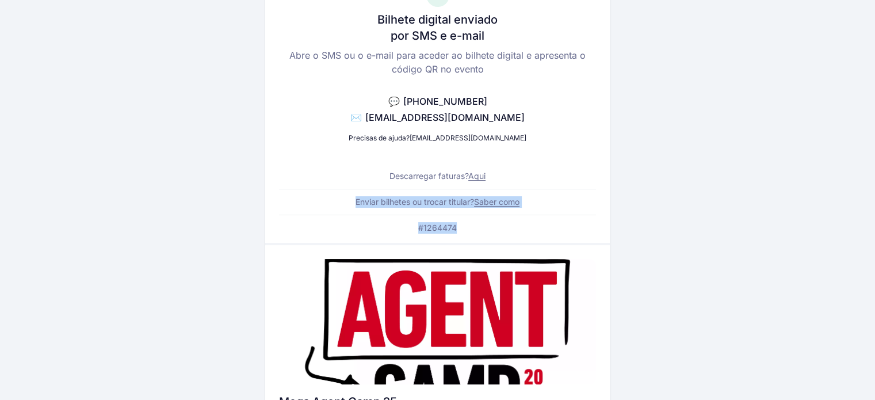
click at [467, 226] on div "Bilhete digital enviado por SMS e e-mail Abre o SMS ou o e-mail para aceder ao …" at bounding box center [437, 106] width 345 height 273
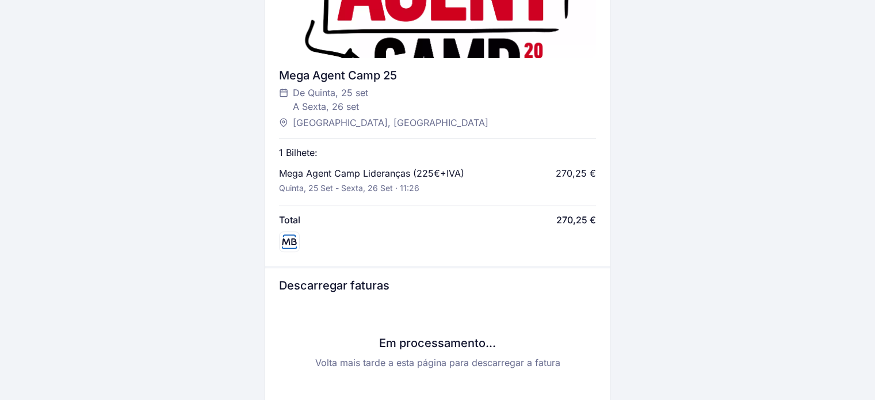
scroll to position [268, 0]
